Goal: Task Accomplishment & Management: Use online tool/utility

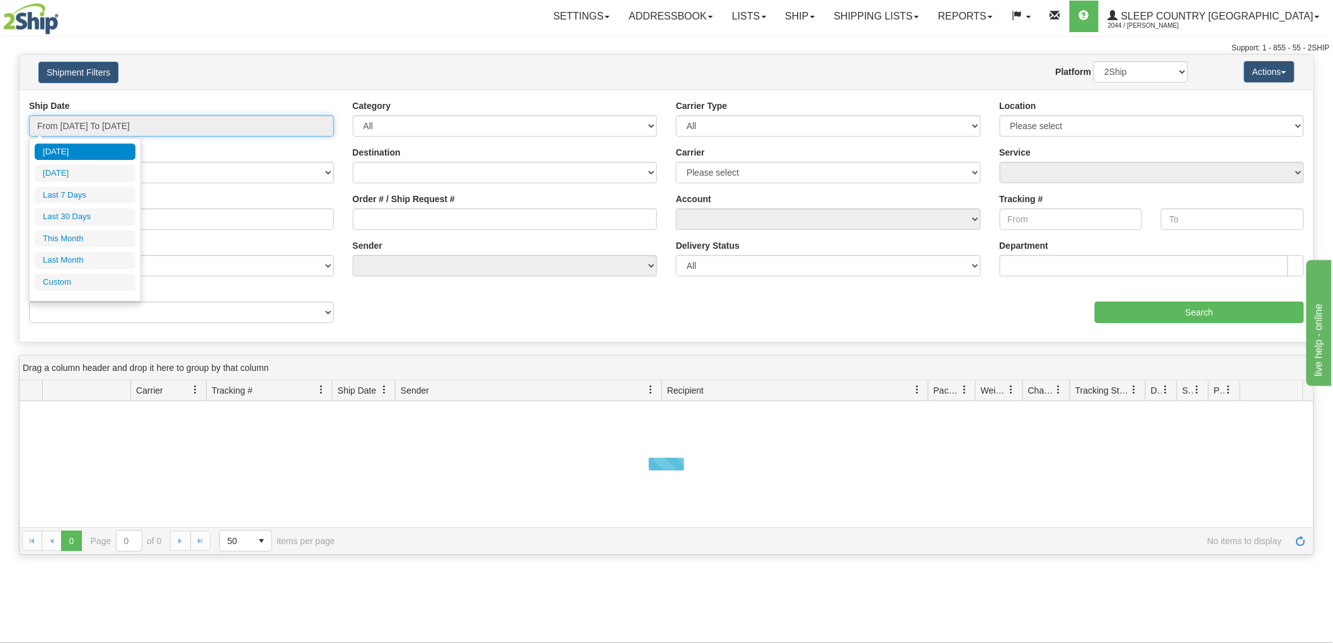
click at [190, 121] on input "From 08/31/2025 To 09/01/2025" at bounding box center [181, 125] width 305 height 21
click at [89, 209] on li "Last 30 Days" at bounding box center [85, 217] width 101 height 17
type input "From 08/03/2025 To 09/01/2025"
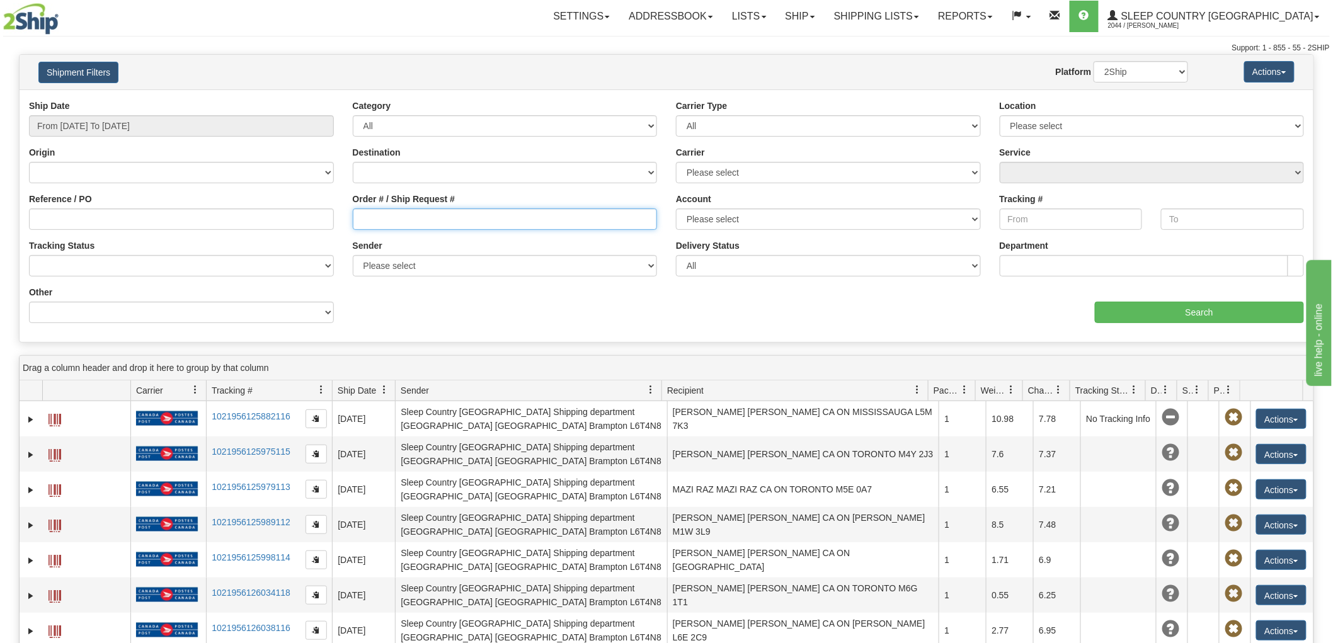
click at [497, 221] on input "Order # / Ship Request #" at bounding box center [505, 219] width 305 height 21
paste input "9000I021216"
type input "9000I021216"
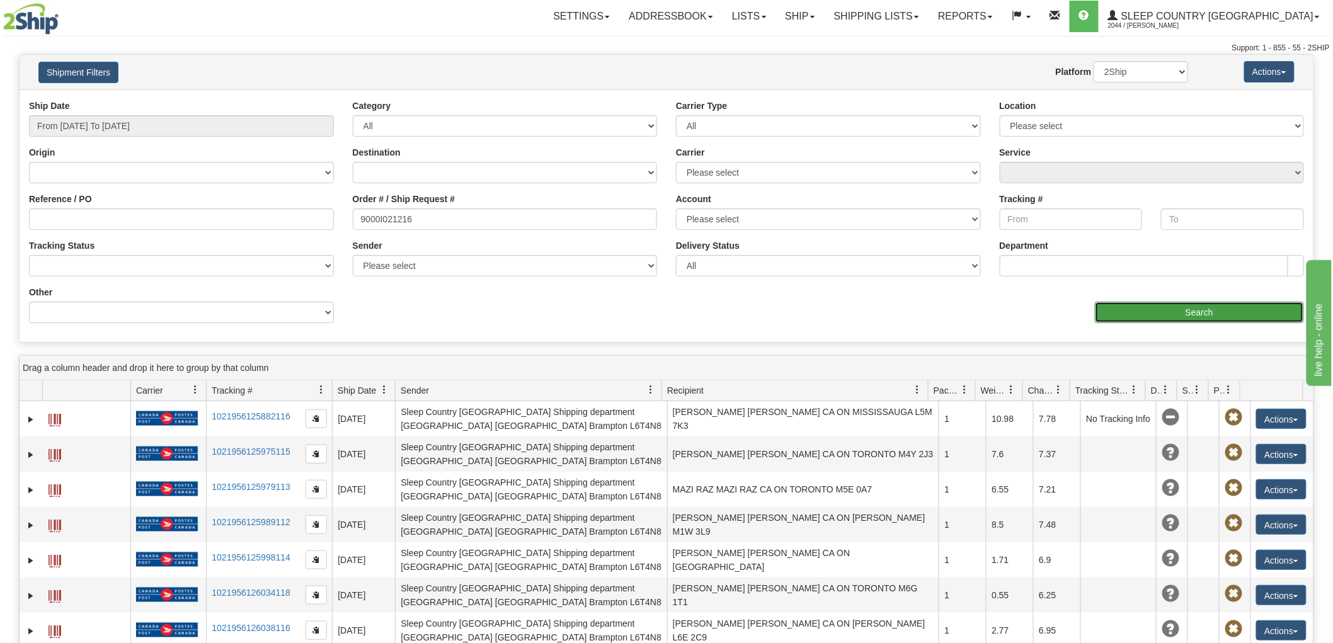
click at [1136, 321] on input "Search" at bounding box center [1199, 312] width 209 height 21
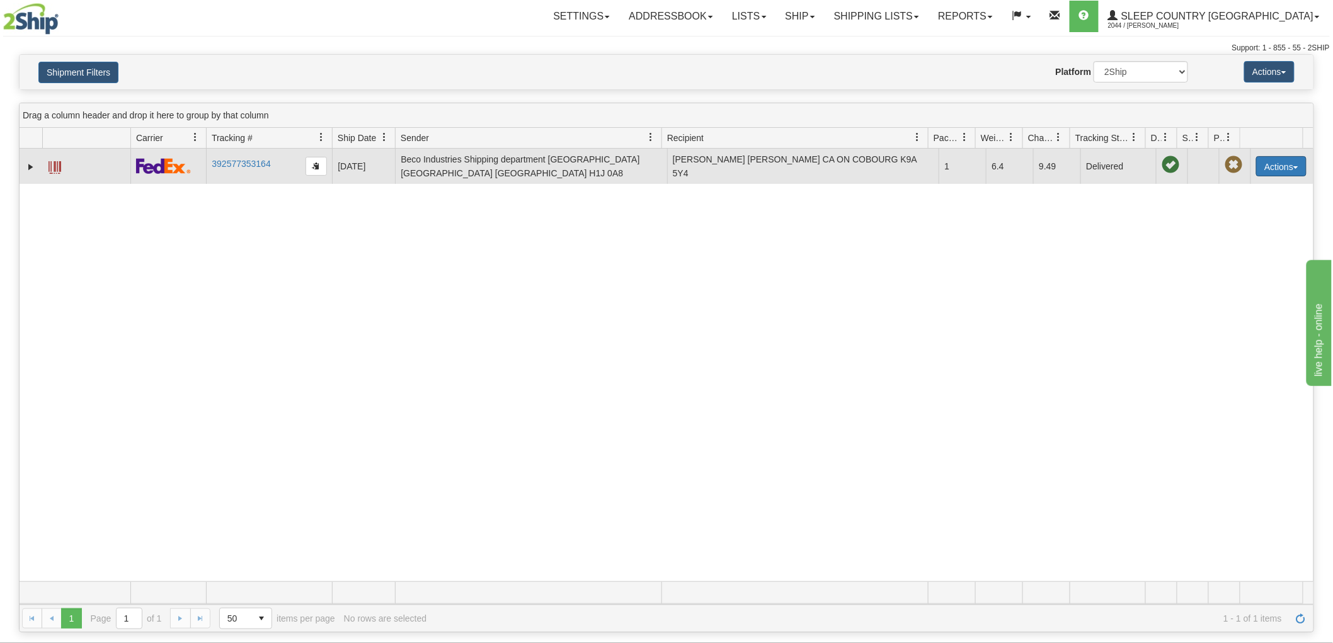
click at [1275, 166] on button "Actions" at bounding box center [1281, 166] width 50 height 20
click at [1237, 198] on link "Return" at bounding box center [1255, 206] width 101 height 16
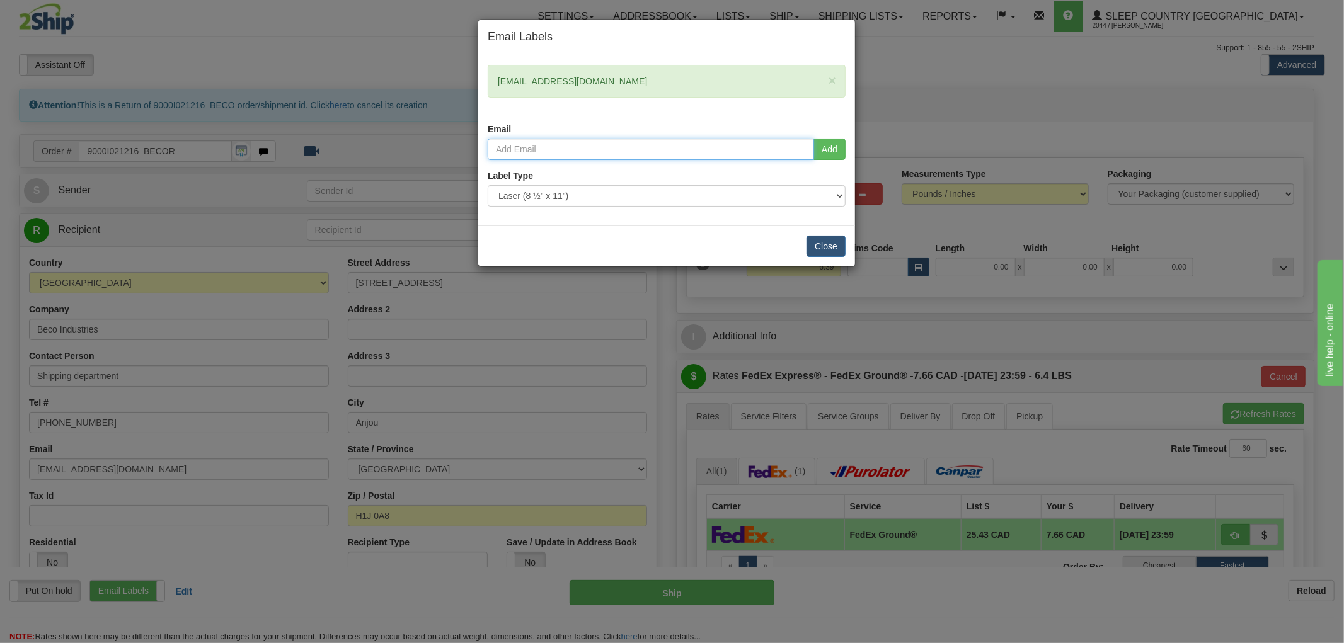
click at [691, 146] on input "email" at bounding box center [651, 149] width 326 height 21
paste input "[PERSON_NAME] <[PERSON_NAME][EMAIL_ADDRESS][PERSON_NAME][DOMAIN_NAME]>"
type input "[PERSON_NAME][EMAIL_ADDRESS][PERSON_NAME][DOMAIN_NAME]"
click at [834, 146] on button "Add" at bounding box center [829, 149] width 32 height 21
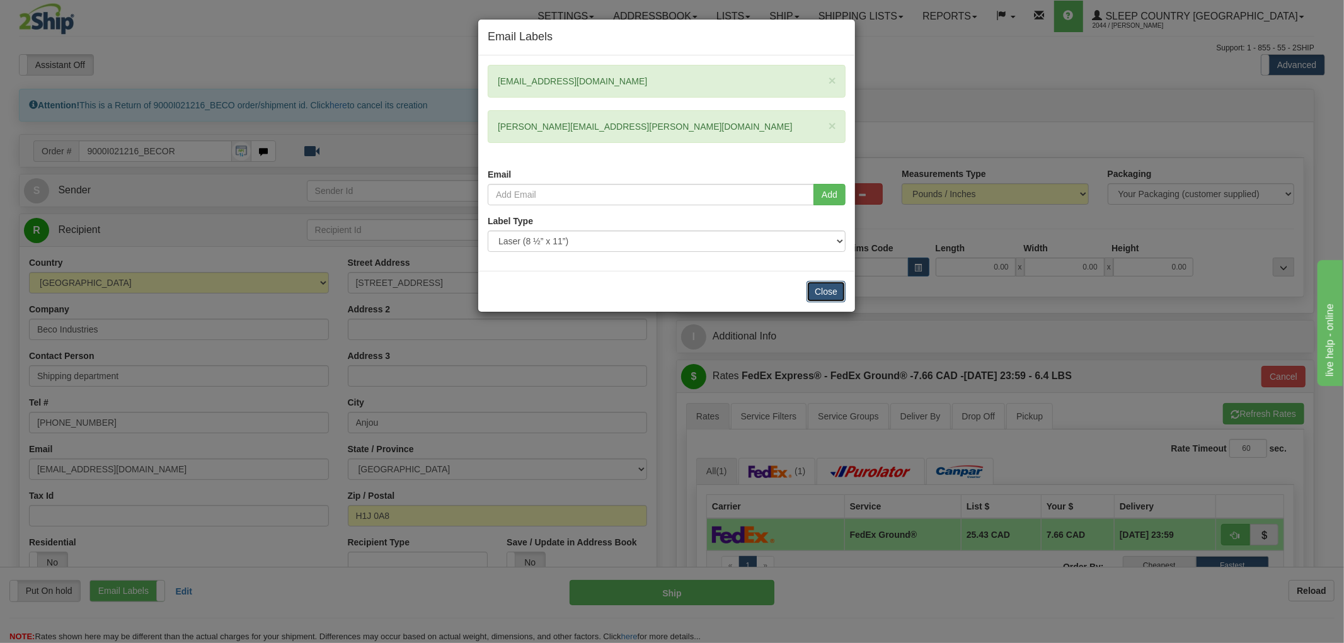
click at [834, 294] on button "Close" at bounding box center [826, 291] width 39 height 21
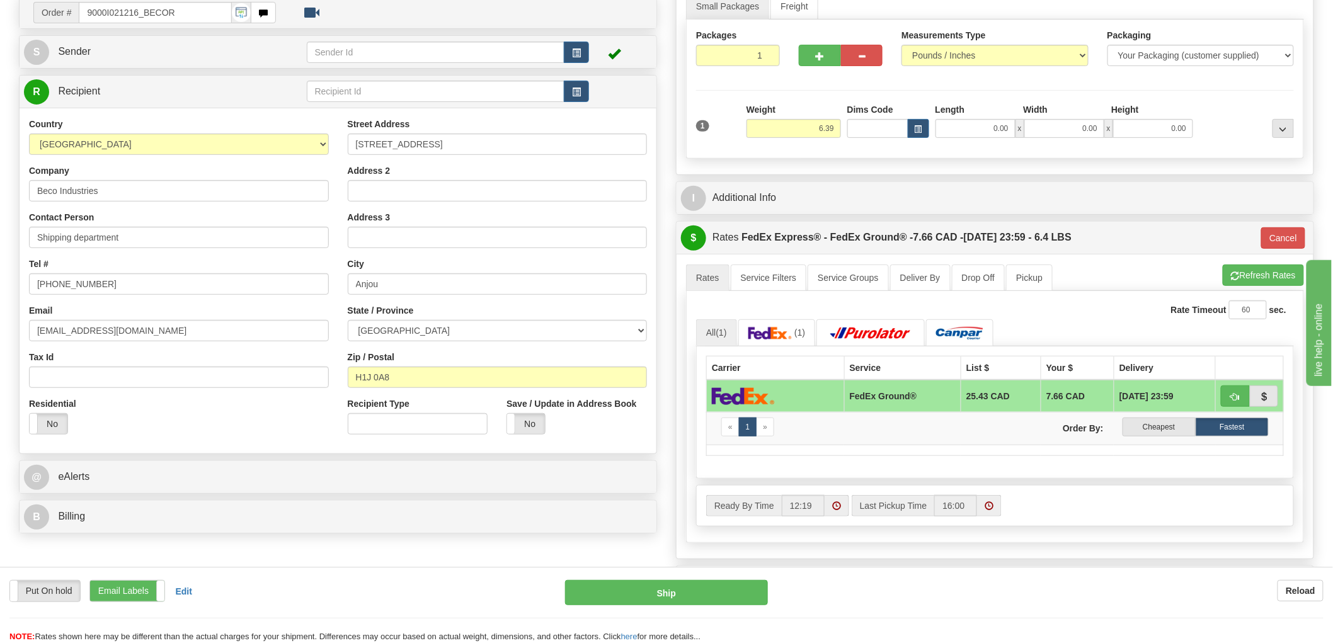
scroll to position [140, 0]
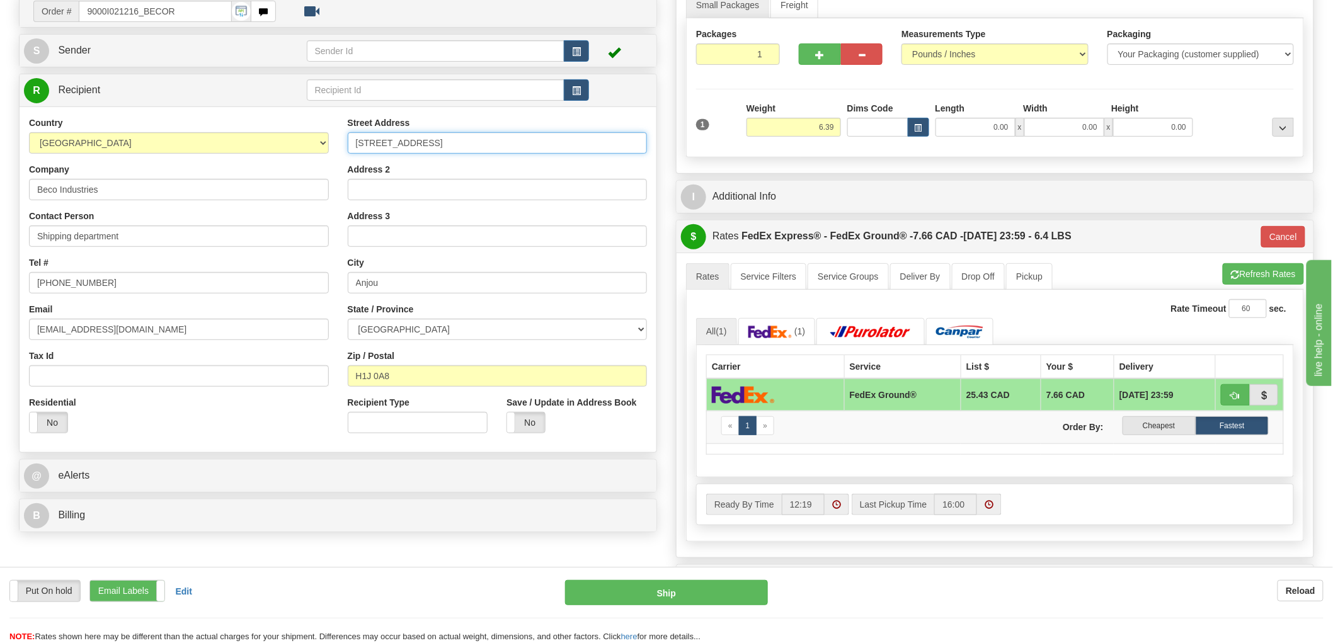
click at [456, 141] on input "[STREET_ADDRESS]" at bounding box center [498, 142] width 300 height 21
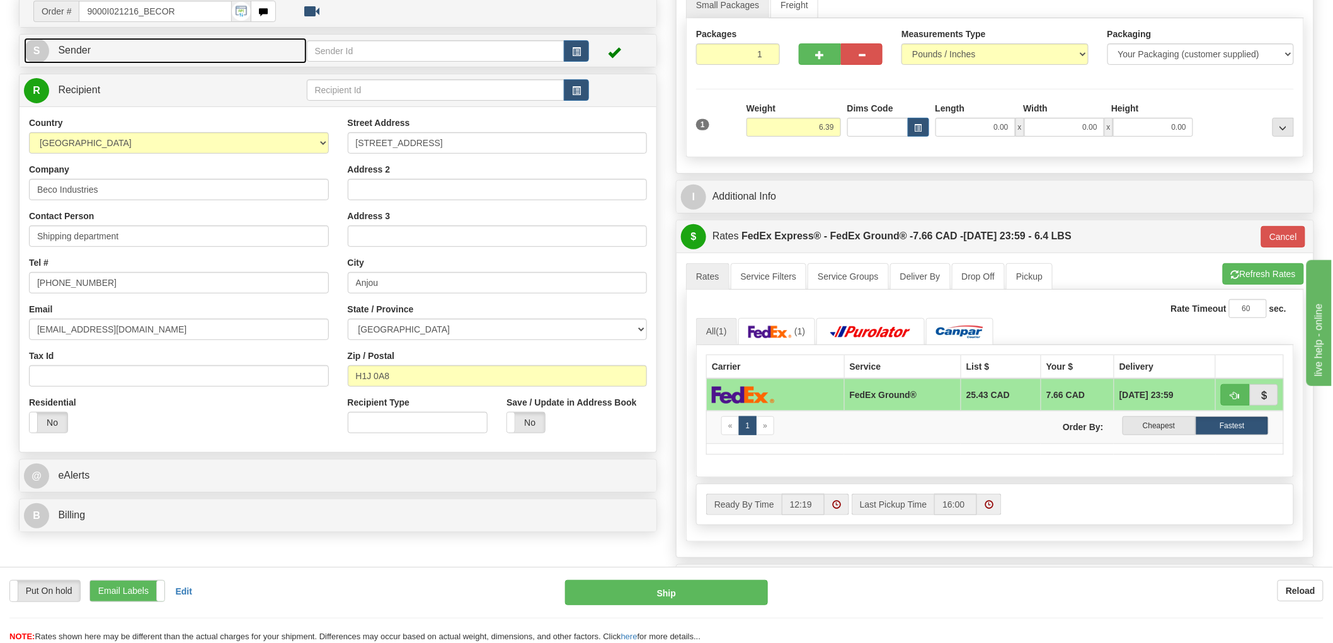
click at [194, 42] on link "S Sender" at bounding box center [165, 51] width 283 height 26
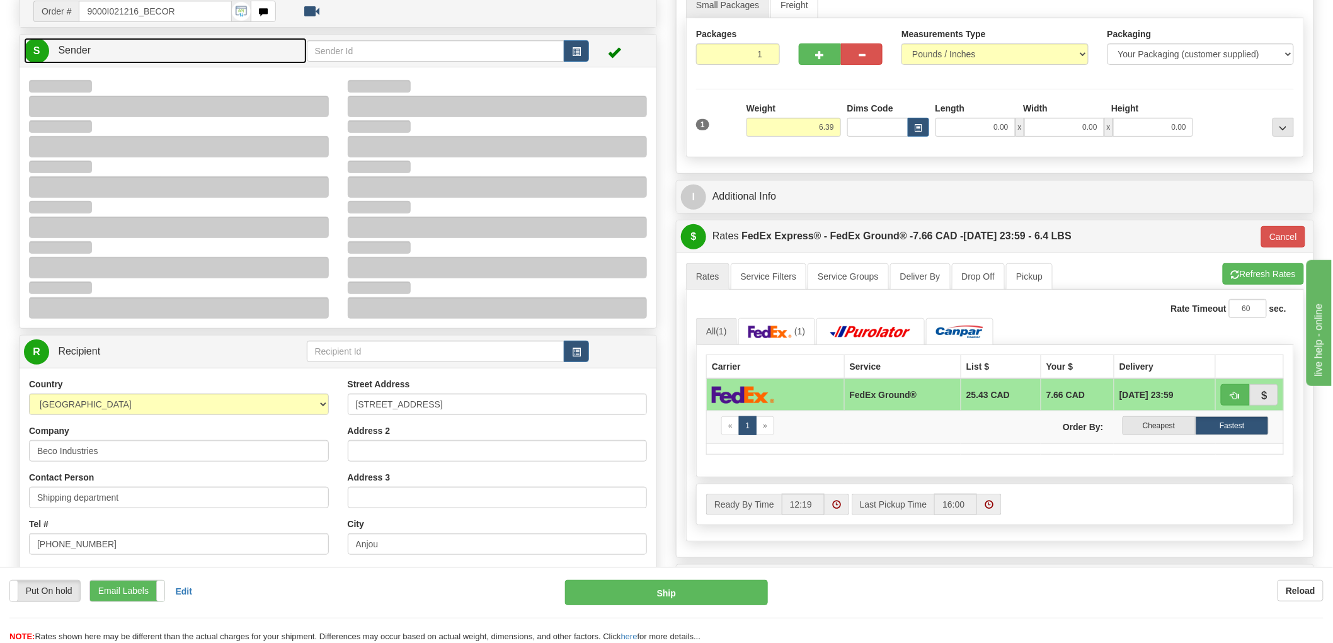
type input "15:21"
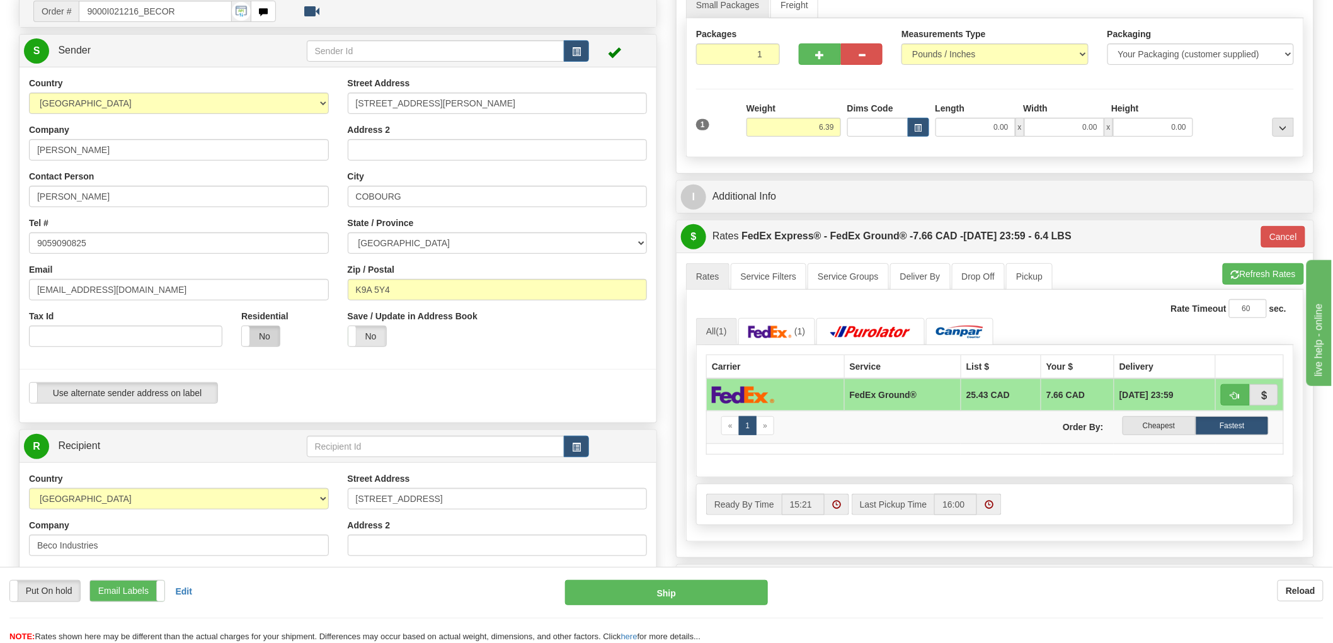
click at [261, 336] on label "No" at bounding box center [261, 336] width 38 height 20
type input "92"
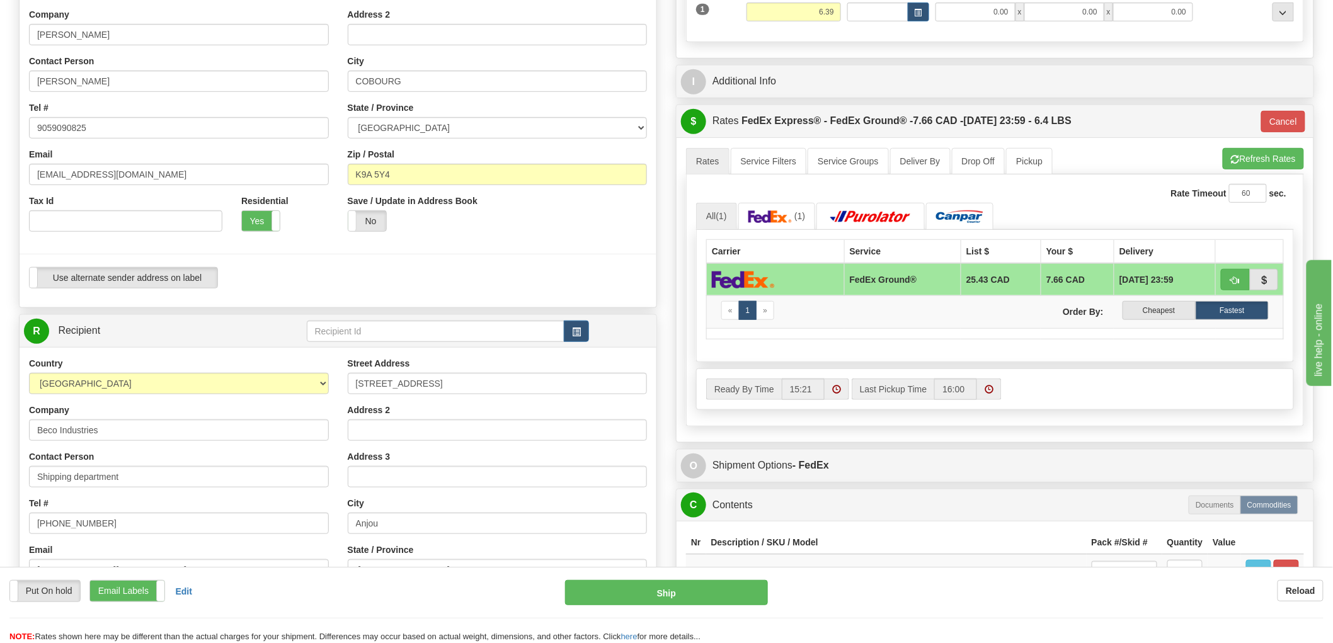
scroll to position [280, 0]
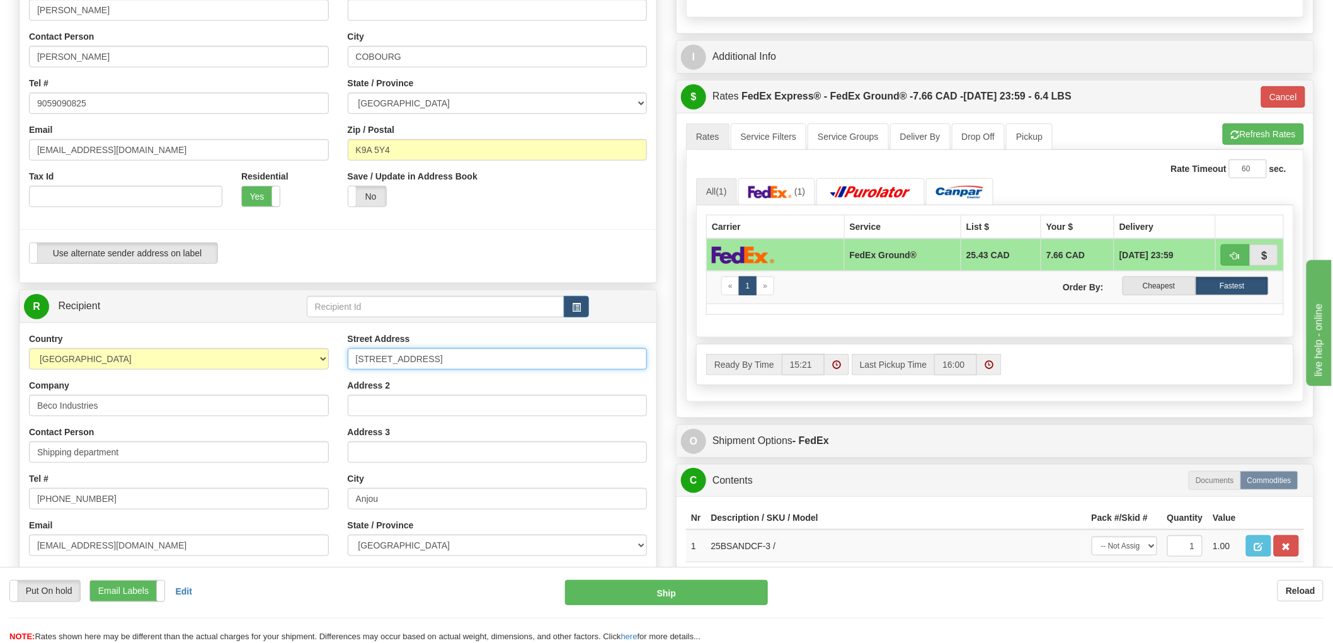
click at [481, 364] on input "[STREET_ADDRESS]" at bounding box center [498, 358] width 300 height 21
paste input "[STREET_ADDRESS]"
type input "[STREET_ADDRESS]"
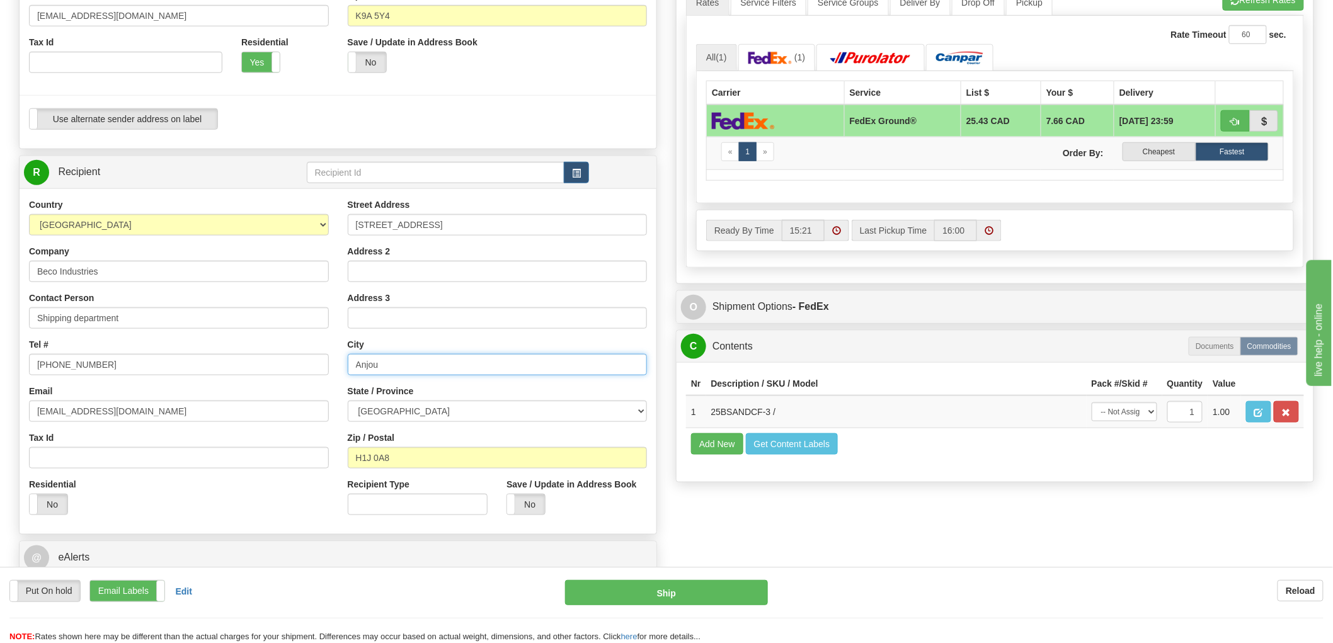
paste input "BELLEVILLE K8N 4Z6"
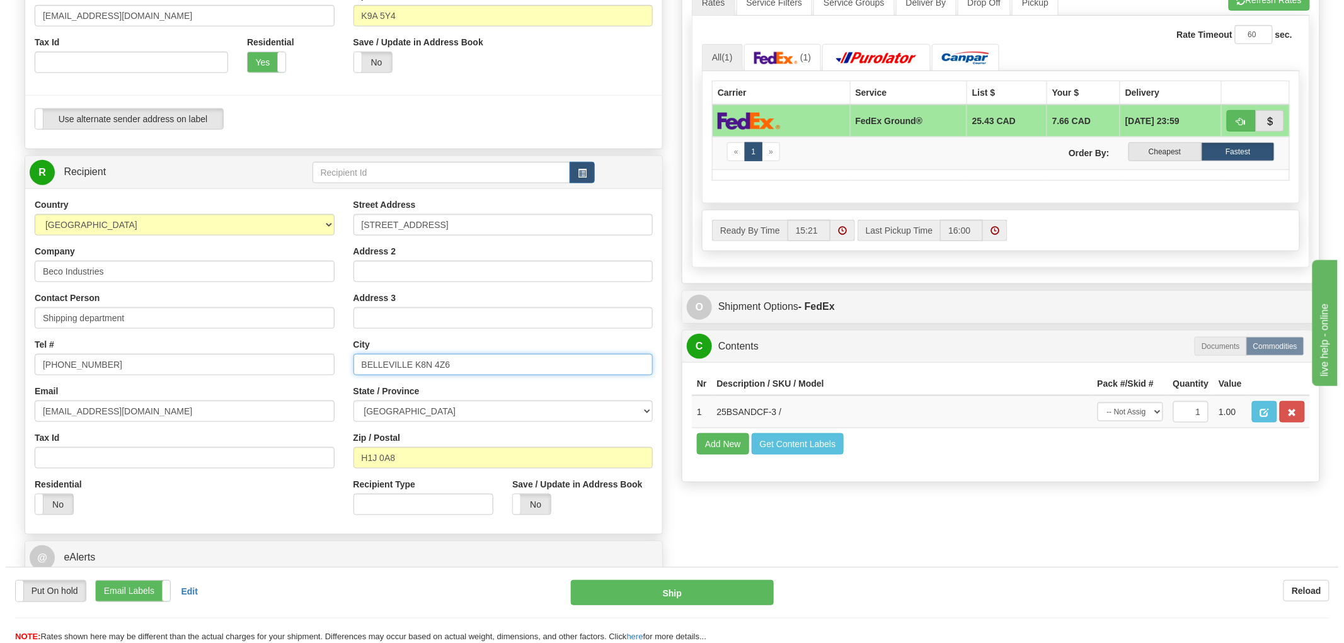
scroll to position [420, 0]
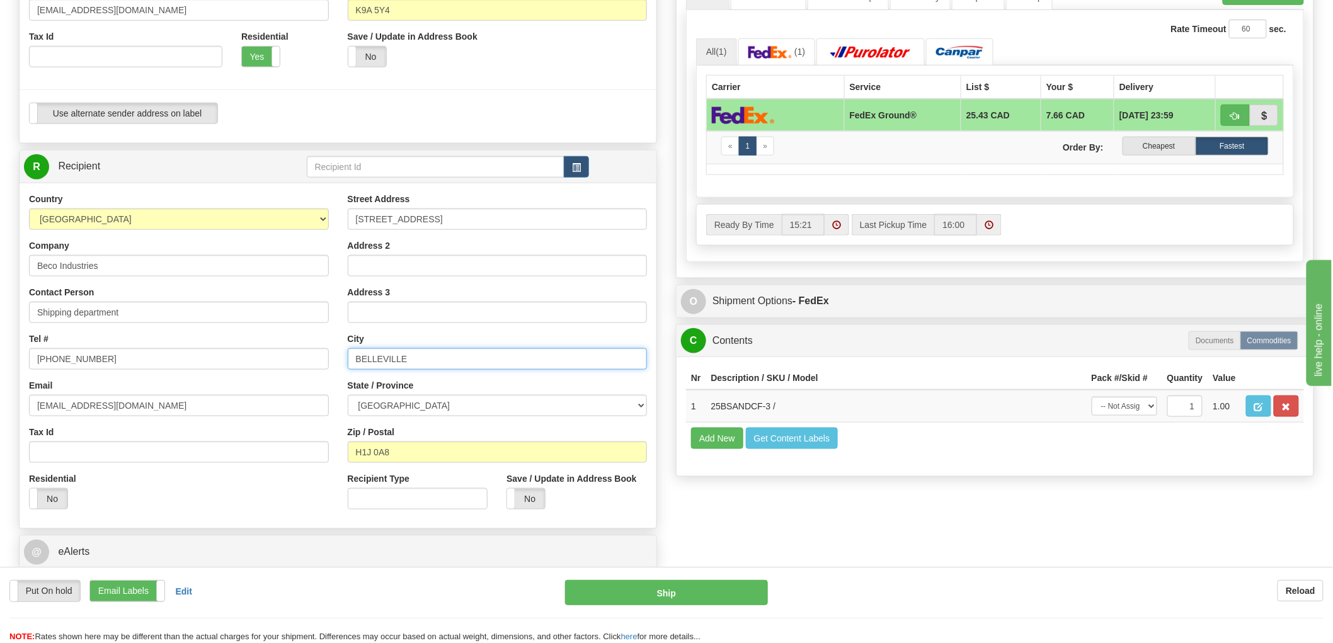
type input "BELLEVILLE"
select select "ON"
paste input "K8N 4Z6"
type input "K8N 4Z6"
click at [178, 272] on input "Beco Industries" at bounding box center [179, 265] width 300 height 21
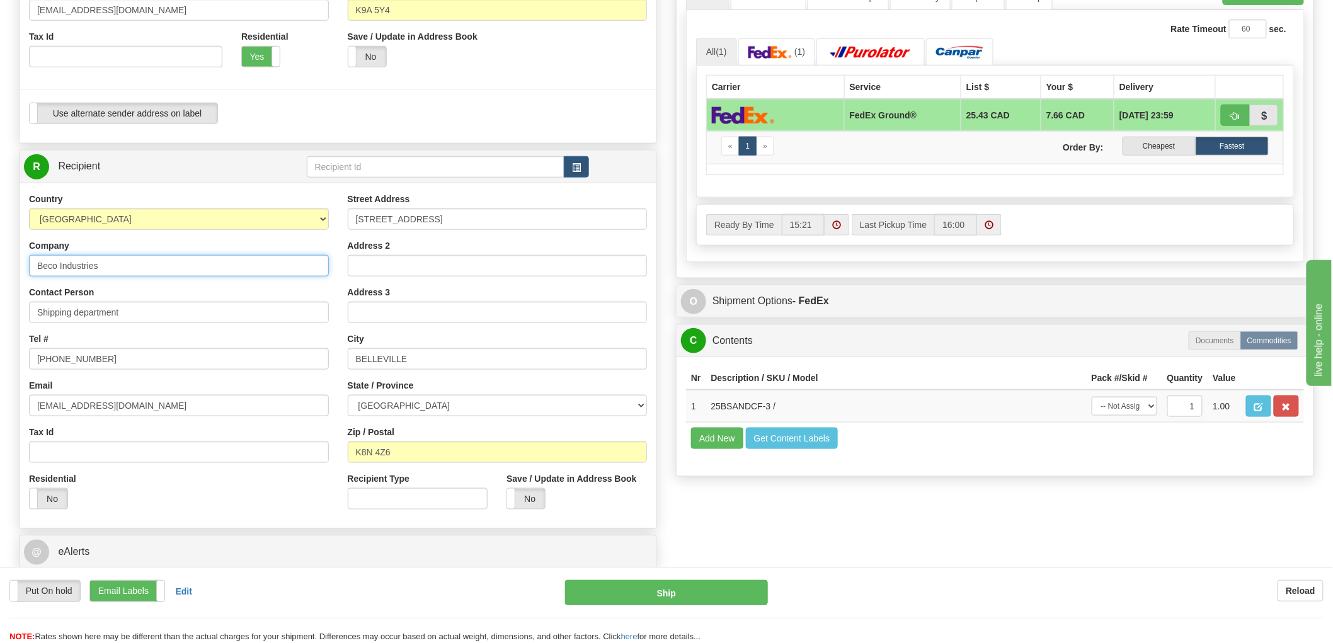
type input "92"
type input "SLEEP COUNTRY"
click at [153, 314] on input "Shipping department" at bounding box center [179, 312] width 300 height 21
paste input "LEEP COUNTRY"
type input "SLEEP COUNTRY"
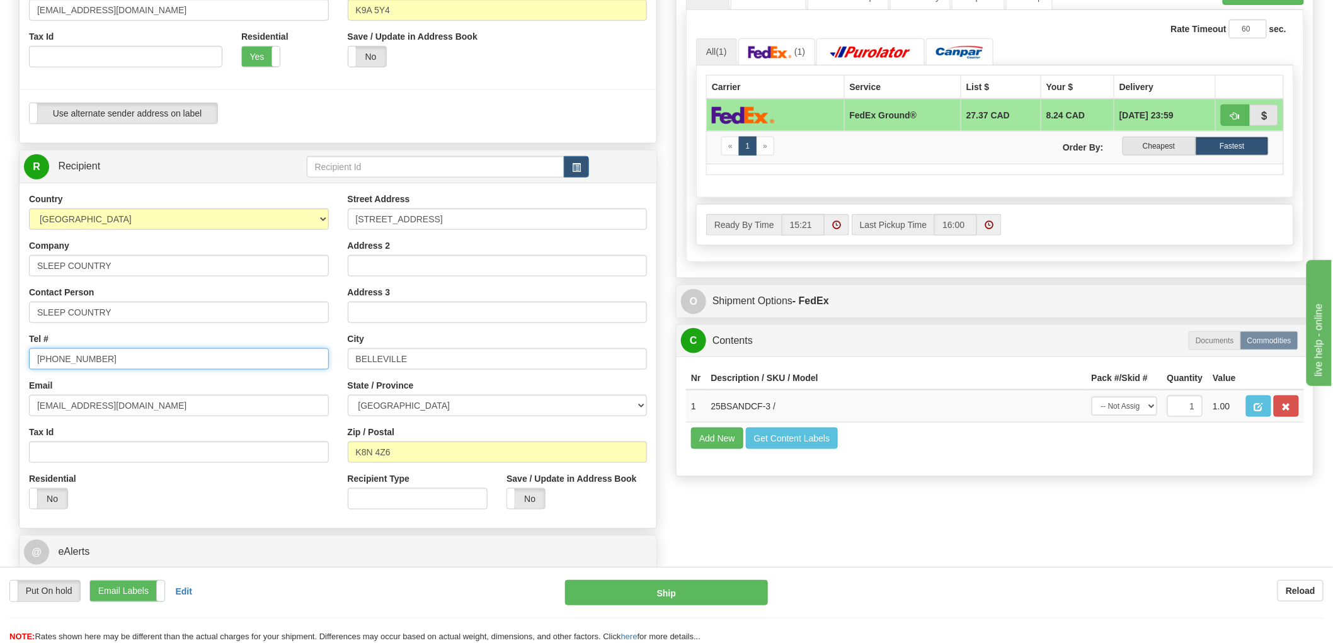
click at [175, 360] on input "[PHONE_NUMBER]" at bounding box center [179, 358] width 300 height 21
paste input "[PHONE_NUMBER]"
type input "[PHONE_NUMBER]"
click at [159, 405] on input "[EMAIL_ADDRESS][DOMAIN_NAME]" at bounding box center [179, 405] width 300 height 21
paste input "[EMAIL_ADDRESS][DOMAIN_NAME]"
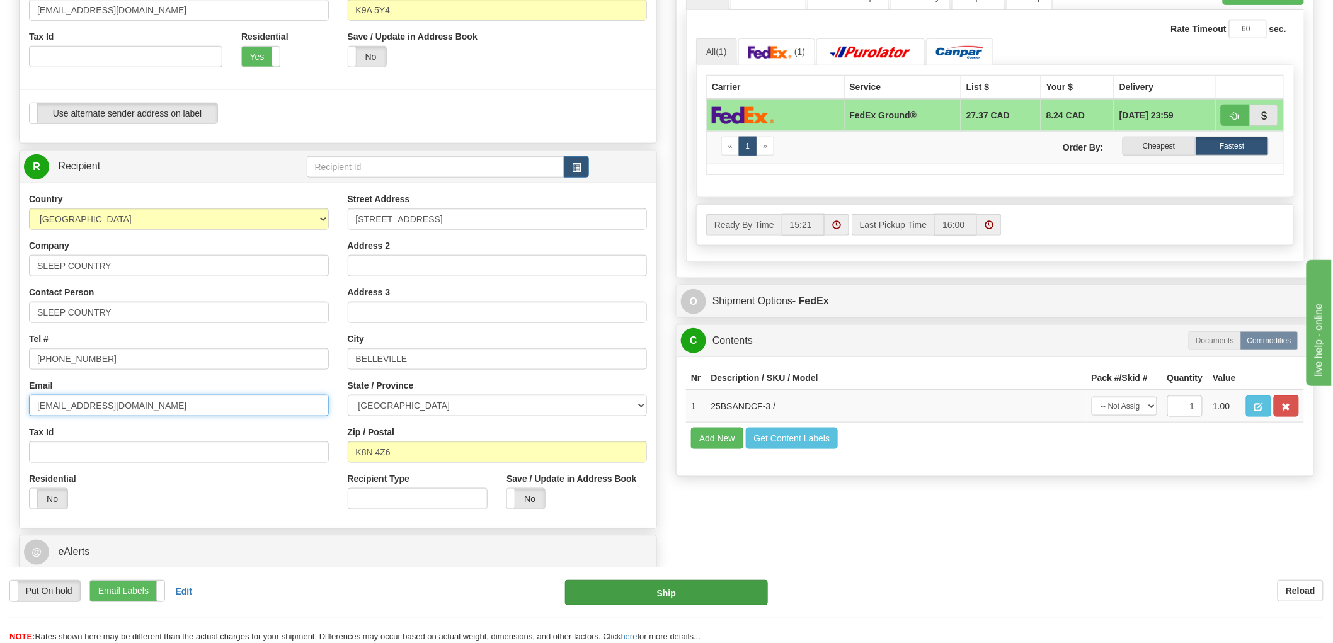
type input "[EMAIL_ADDRESS][DOMAIN_NAME]"
click at [729, 583] on button "Ship" at bounding box center [667, 592] width 204 height 25
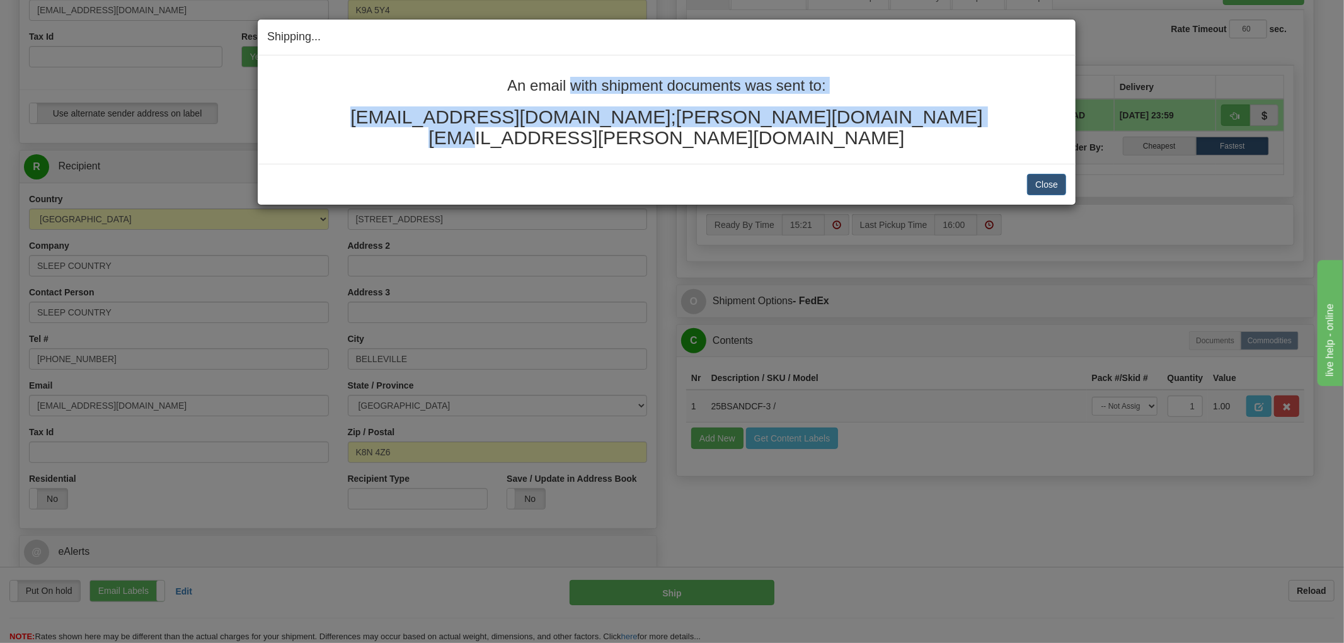
drag, startPoint x: 956, startPoint y: 120, endPoint x: 448, endPoint y: 60, distance: 511.3
click at [448, 60] on div "An email with shipment documents was sent to: [EMAIL_ADDRESS][DOMAIN_NAME];[PER…" at bounding box center [667, 109] width 818 height 108
copy div "An email with shipment documents was sent to: [EMAIL_ADDRESS][DOMAIN_NAME];[PER…"
